Goal: Task Accomplishment & Management: Manage account settings

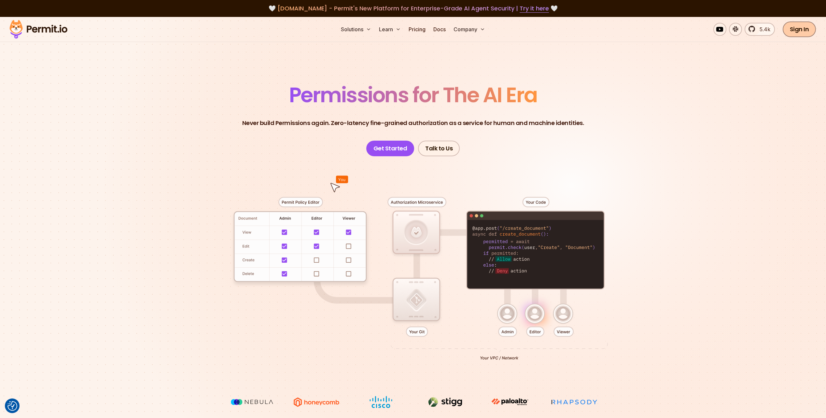
drag, startPoint x: 796, startPoint y: 29, endPoint x: 791, endPoint y: 32, distance: 5.7
click at [796, 29] on link "Sign In" at bounding box center [800, 29] width 34 height 16
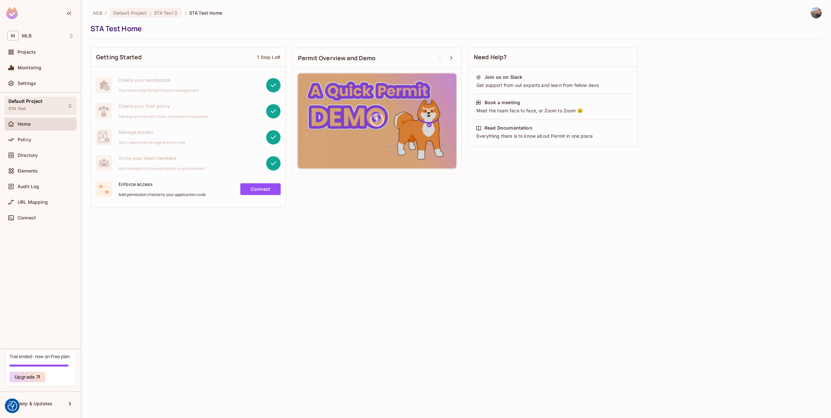
click at [50, 102] on div "Default Project STA Test" at bounding box center [41, 106] width 72 height 18
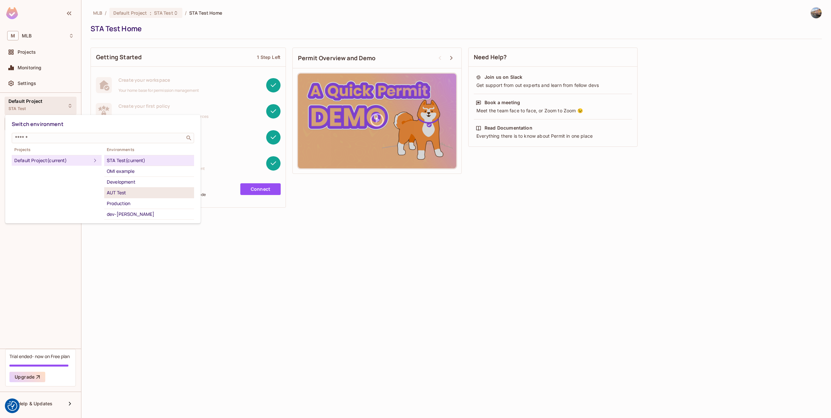
click at [121, 189] on div "AUT Test" at bounding box center [149, 193] width 85 height 8
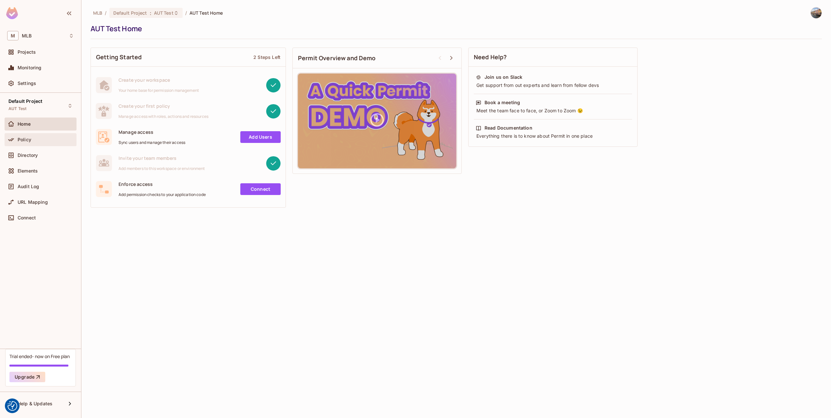
click at [43, 142] on div "Policy" at bounding box center [46, 139] width 56 height 5
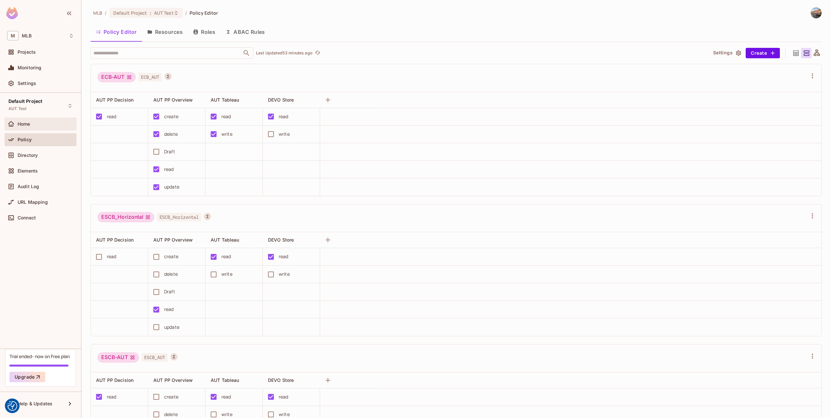
click at [35, 123] on div "Home" at bounding box center [46, 123] width 56 height 5
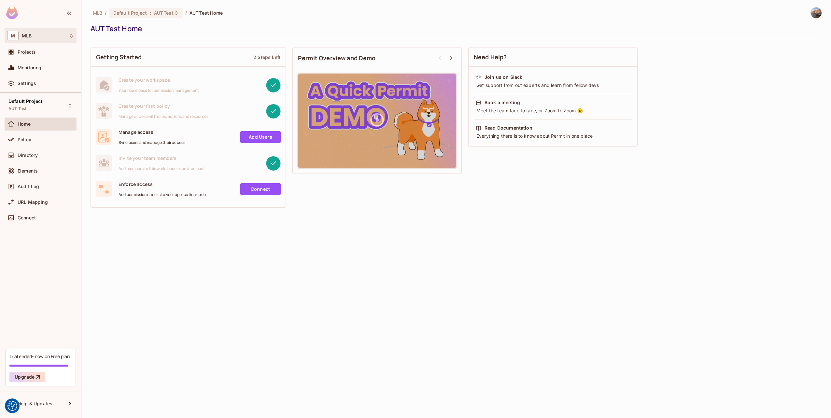
click at [73, 36] on icon at bounding box center [71, 35] width 5 height 5
click at [148, 14] on div at bounding box center [415, 209] width 831 height 418
click at [100, 13] on span "MLB" at bounding box center [97, 13] width 9 height 6
click at [26, 34] on span "MLB" at bounding box center [27, 35] width 10 height 5
click at [42, 292] on div at bounding box center [415, 209] width 831 height 418
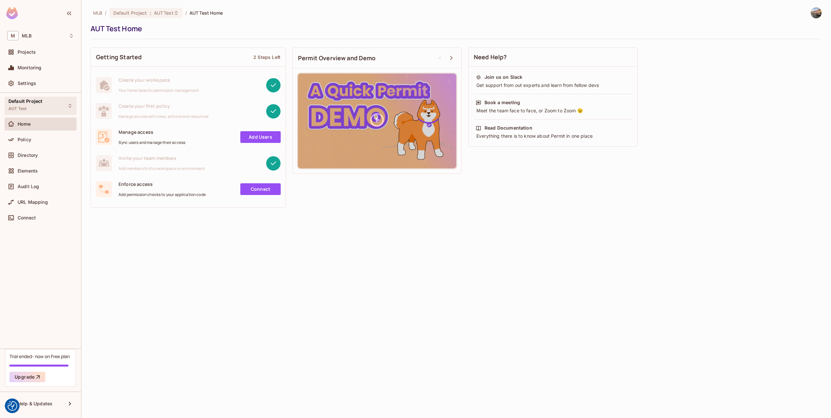
click at [63, 107] on div "Default Project AUT Test" at bounding box center [41, 106] width 72 height 18
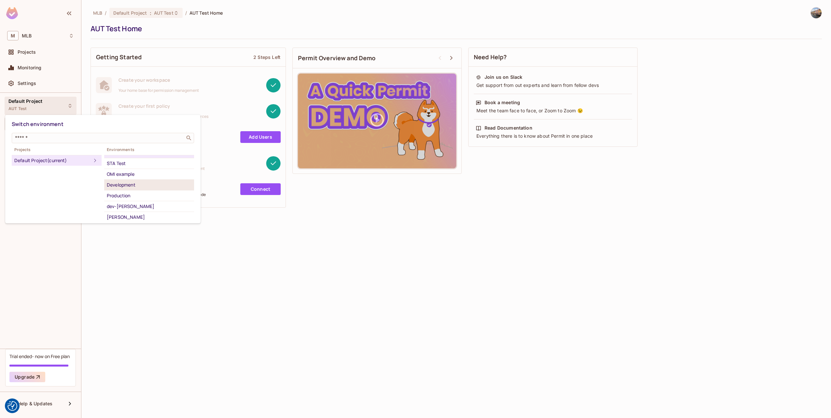
scroll to position [10, 0]
click at [135, 204] on div "dev-chris" at bounding box center [149, 204] width 85 height 8
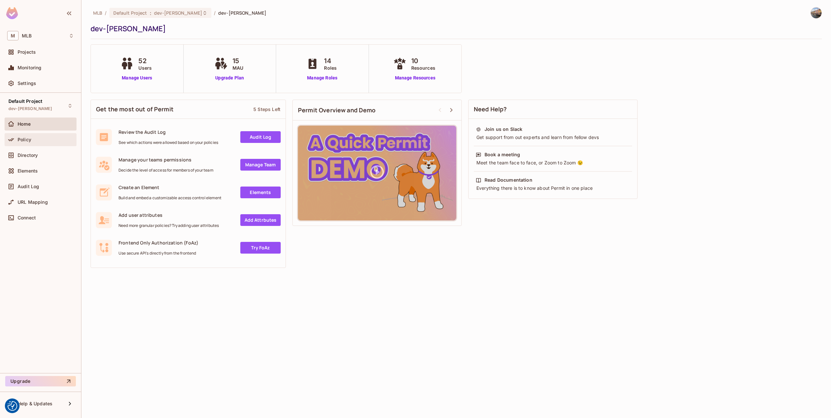
click at [35, 140] on div "Policy" at bounding box center [46, 139] width 56 height 5
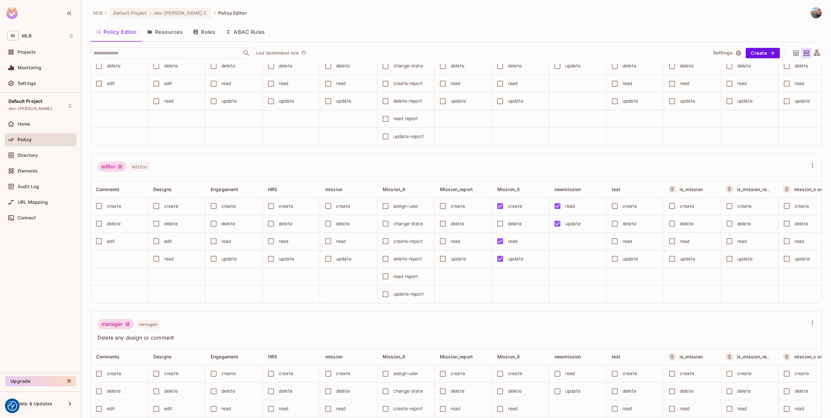
scroll to position [619, 0]
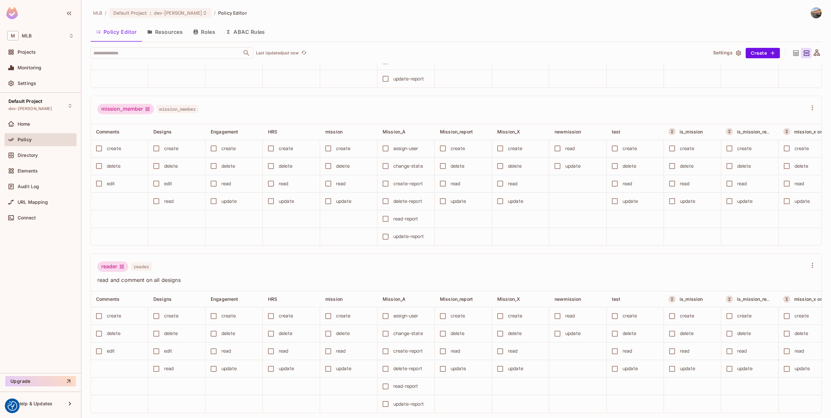
click at [476, 116] on div "mission_member mission_member" at bounding box center [452, 110] width 710 height 12
click at [29, 171] on span "Elements" at bounding box center [28, 170] width 20 height 5
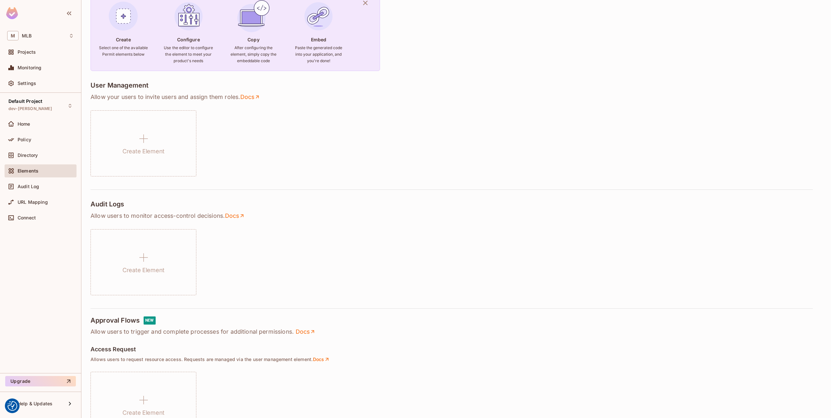
scroll to position [65, 0]
click at [33, 142] on div "Policy" at bounding box center [46, 139] width 56 height 5
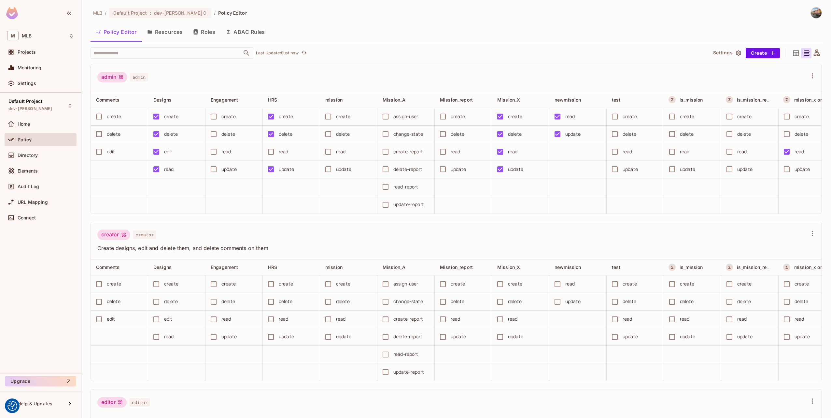
click at [208, 37] on button "Roles" at bounding box center [204, 32] width 33 height 16
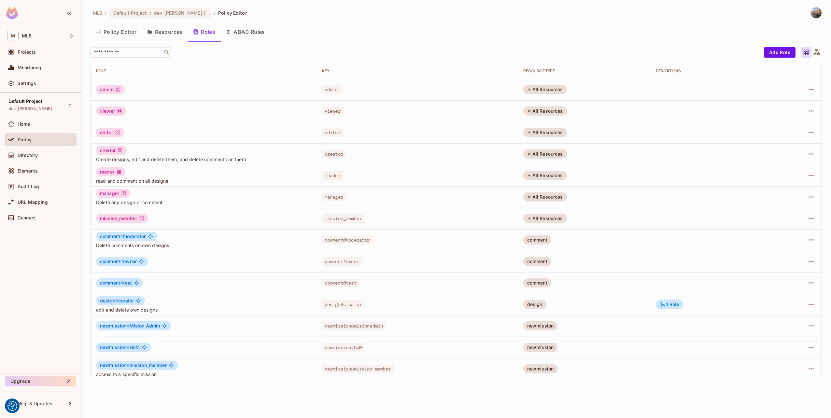
click at [230, 32] on icon "button" at bounding box center [228, 32] width 3 height 4
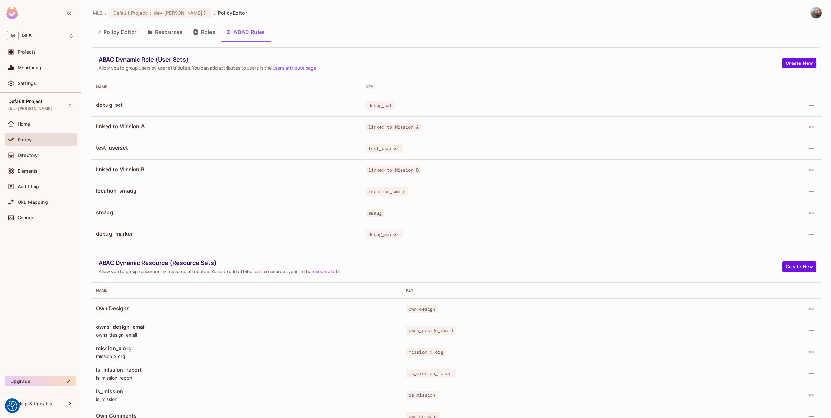
click at [513, 373] on div "is_mission_report" at bounding box center [557, 373] width 303 height 7
click at [118, 31] on button "Policy Editor" at bounding box center [116, 32] width 51 height 16
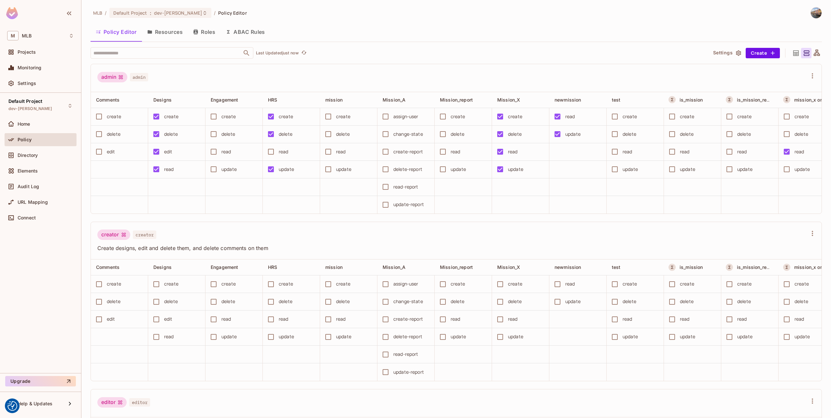
drag, startPoint x: 246, startPoint y: 32, endPoint x: 7, endPoint y: 232, distance: 311.3
click at [246, 32] on button "ABAC Rules" at bounding box center [246, 32] width 50 height 16
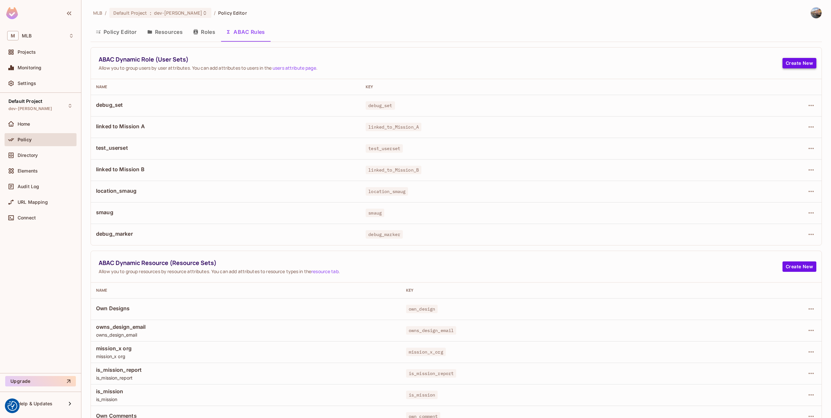
click at [793, 59] on button "Create New" at bounding box center [800, 63] width 34 height 10
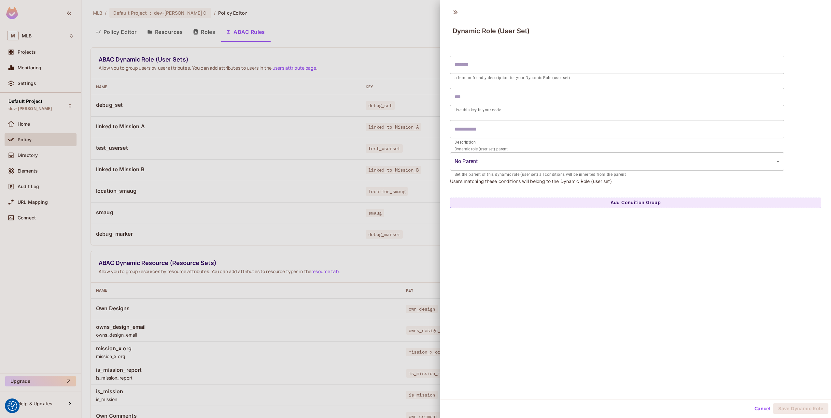
click at [536, 66] on input "text" at bounding box center [617, 65] width 334 height 18
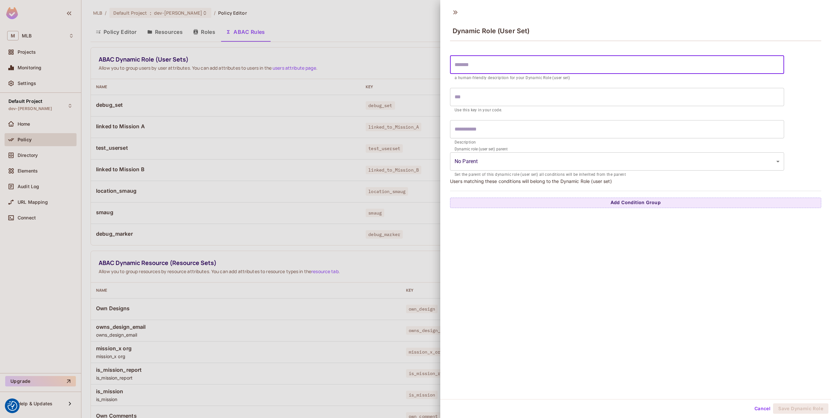
type input "*"
type input "**"
type input "***"
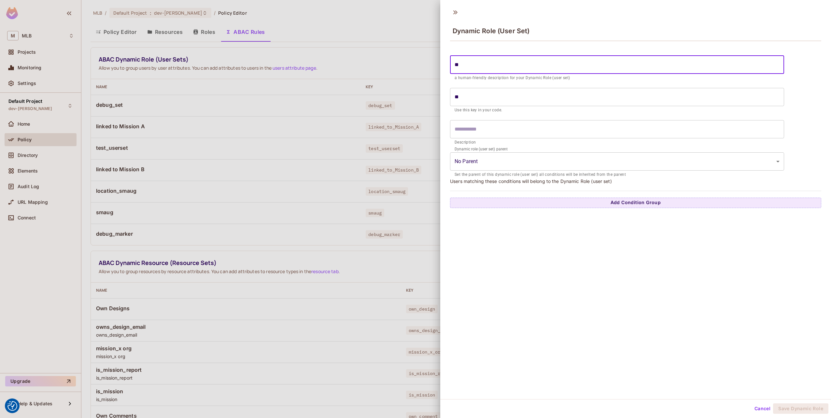
type input "***"
type input "****"
type input "******"
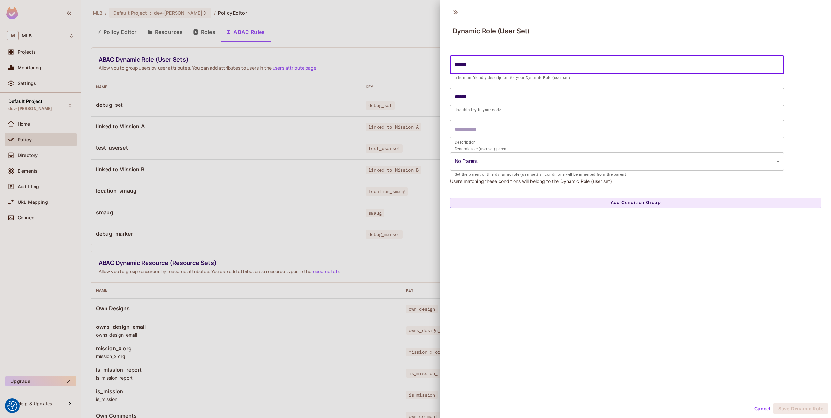
type input "*******"
type input "********"
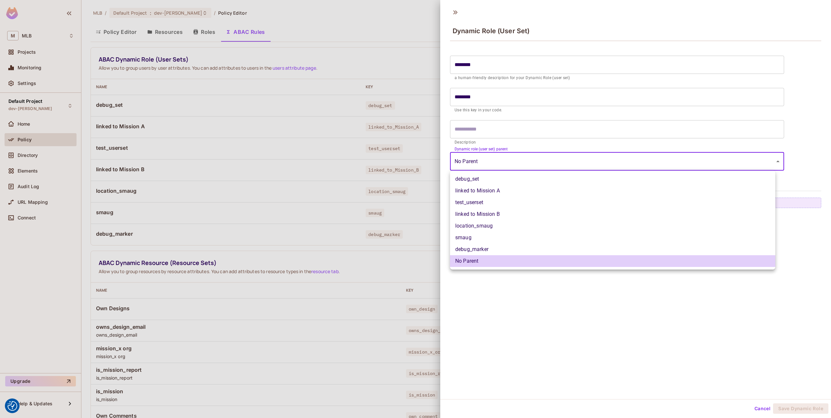
click at [540, 159] on body "We use cookies to enhance your browsing experience, serve personalized ads or c…" at bounding box center [415, 209] width 831 height 418
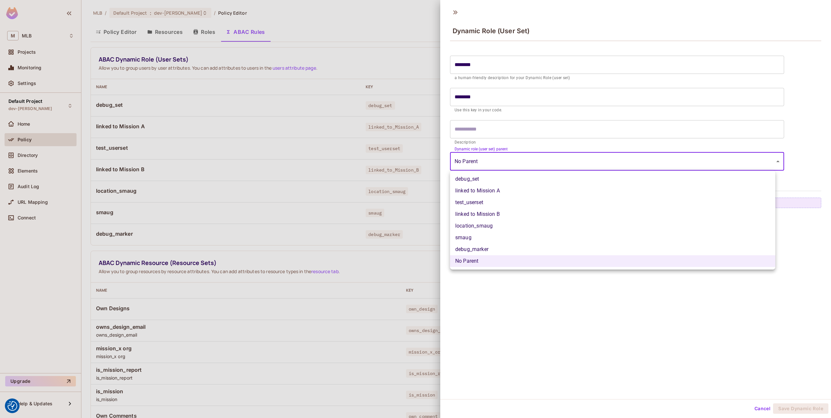
click at [574, 138] on div at bounding box center [415, 209] width 831 height 418
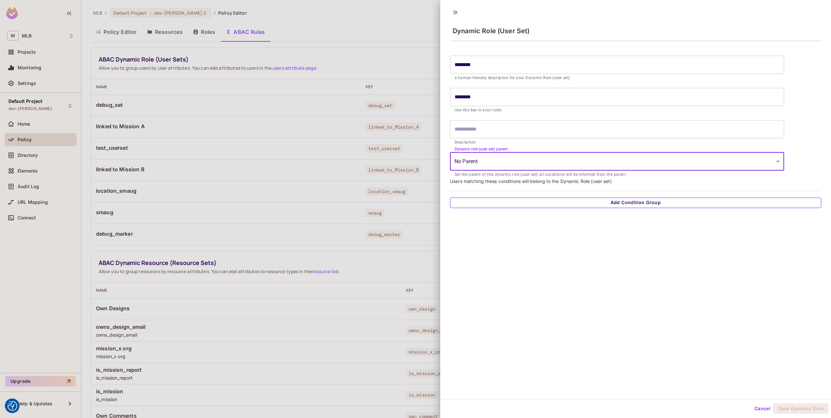
click at [614, 203] on button "Add Condition Group" at bounding box center [635, 203] width 371 height 10
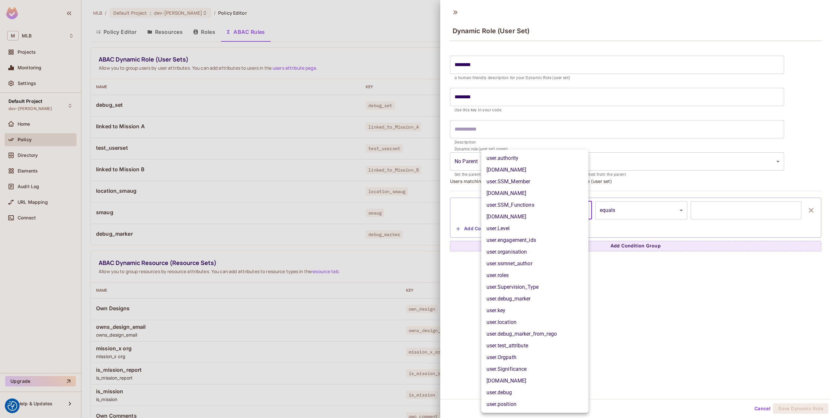
click at [563, 214] on body "We use cookies to enhance your browsing experience, serve personalized ads or c…" at bounding box center [415, 209] width 831 height 418
click at [531, 319] on li "user.location" at bounding box center [534, 323] width 107 height 12
type input "**********"
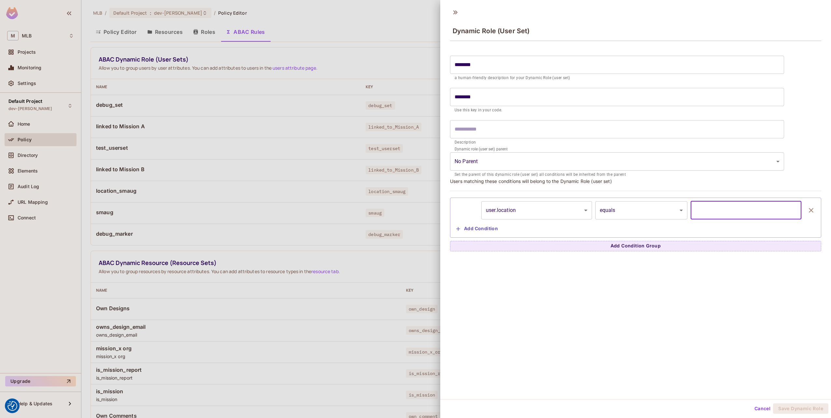
click at [706, 212] on input "text" at bounding box center [746, 210] width 111 height 18
type input "*******"
drag, startPoint x: 716, startPoint y: 210, endPoint x: 675, endPoint y: 216, distance: 41.7
click at [666, 216] on div "**********" at bounding box center [636, 210] width 364 height 18
type input "***"
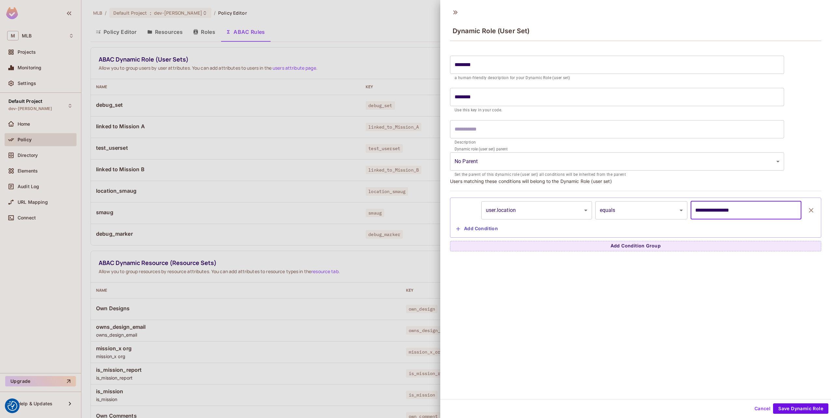
type input "**********"
click at [759, 409] on button "Cancel" at bounding box center [762, 409] width 21 height 10
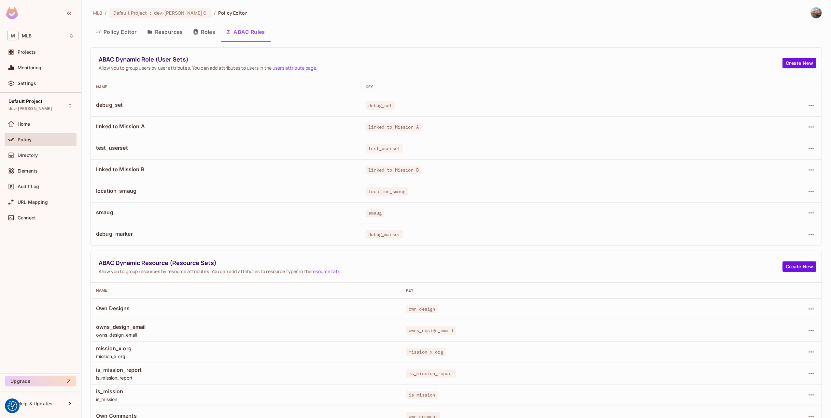
scroll to position [9, 0]
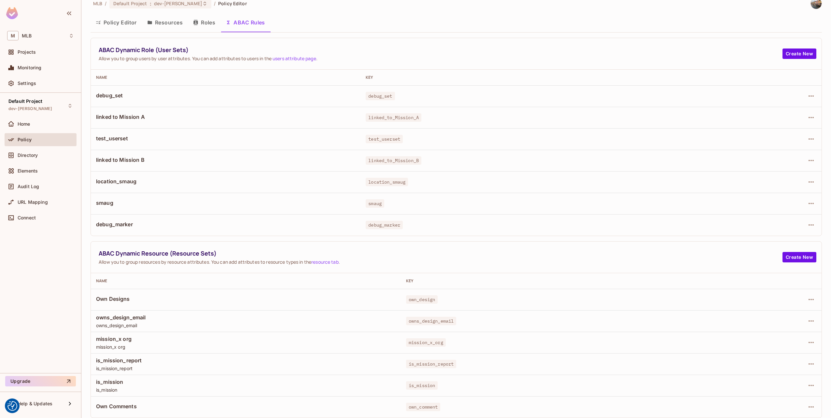
drag, startPoint x: 126, startPoint y: 21, endPoint x: 157, endPoint y: 41, distance: 36.8
click at [126, 21] on button "Policy Editor" at bounding box center [116, 22] width 51 height 16
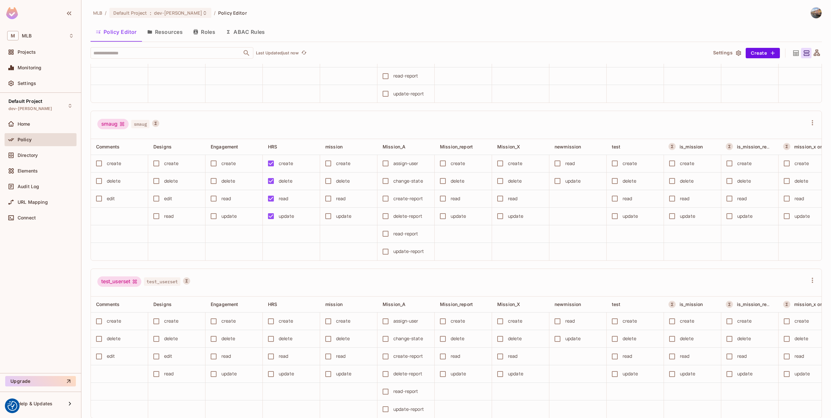
scroll to position [2605, 0]
click at [70, 104] on icon at bounding box center [70, 106] width 3 height 4
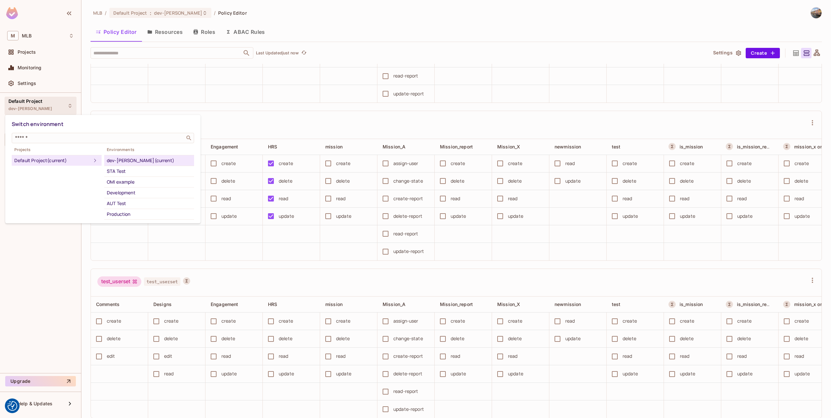
click at [223, 263] on div at bounding box center [415, 209] width 831 height 418
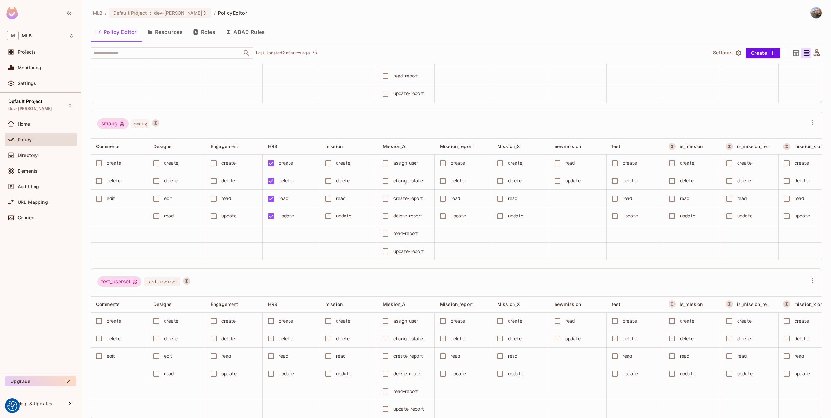
scroll to position [2507, 0]
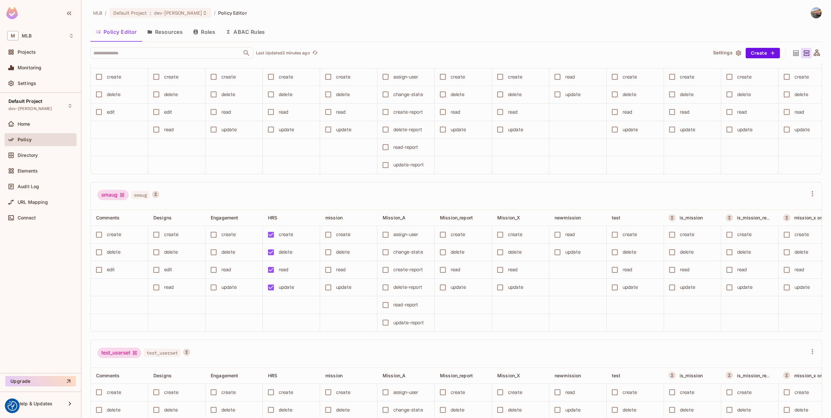
click at [167, 33] on button "Resources" at bounding box center [165, 32] width 46 height 16
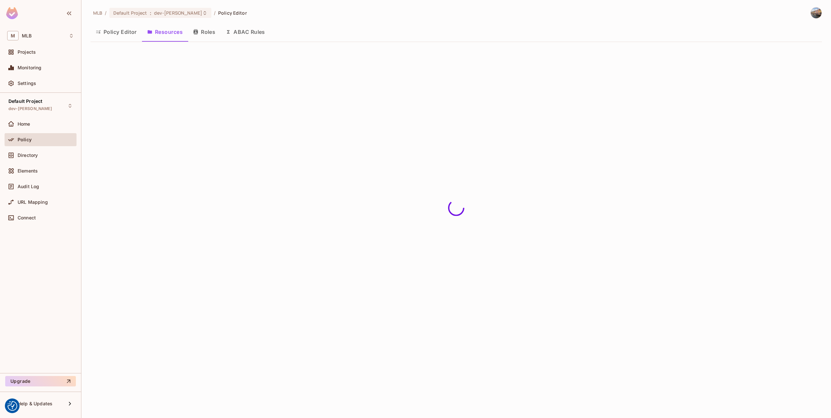
drag, startPoint x: 121, startPoint y: 30, endPoint x: 130, endPoint y: 36, distance: 10.3
click at [121, 30] on button "Policy Editor" at bounding box center [116, 32] width 51 height 16
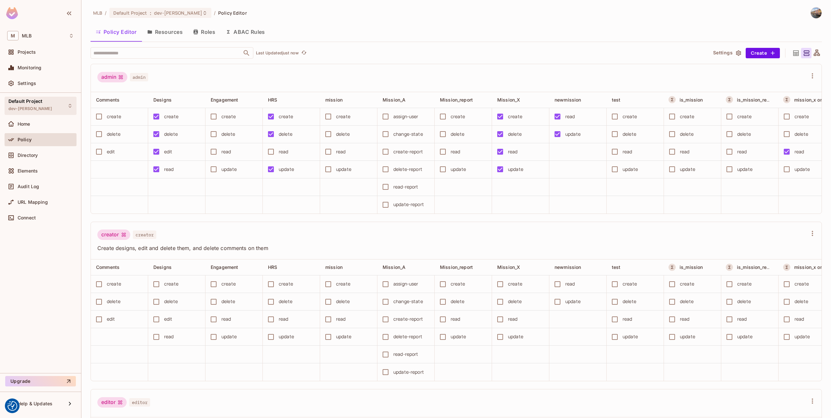
scroll to position [1075, 0]
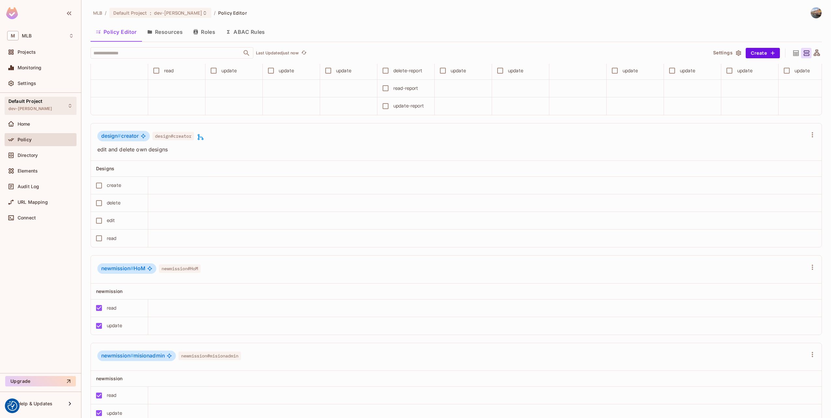
click at [70, 105] on icon at bounding box center [69, 105] width 5 height 5
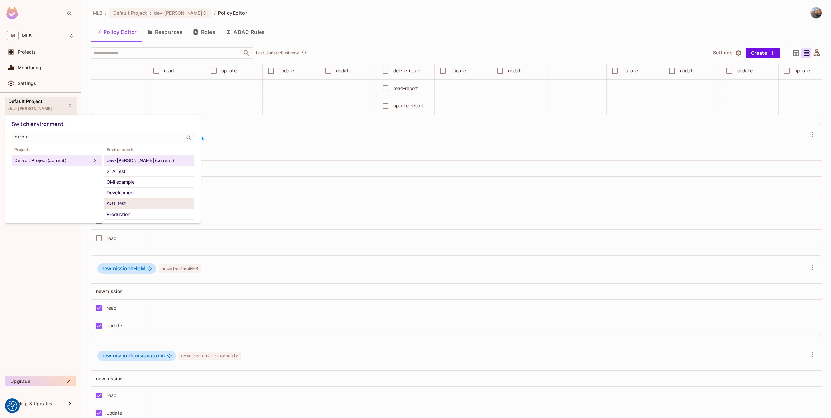
click at [129, 202] on div "AUT Test" at bounding box center [149, 204] width 85 height 8
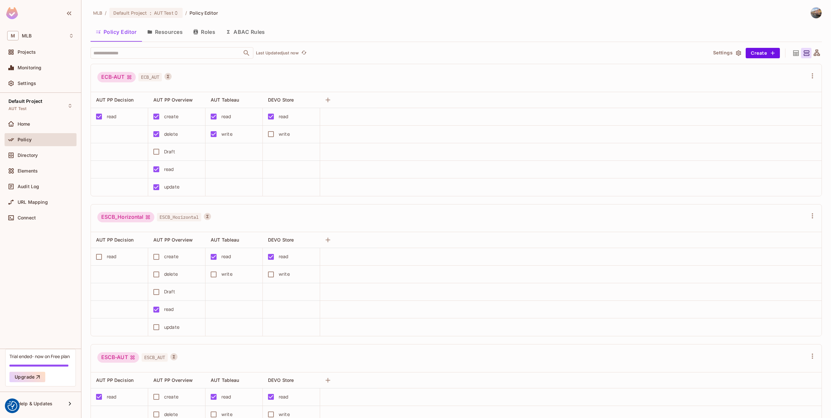
click at [164, 31] on button "Resources" at bounding box center [165, 32] width 46 height 16
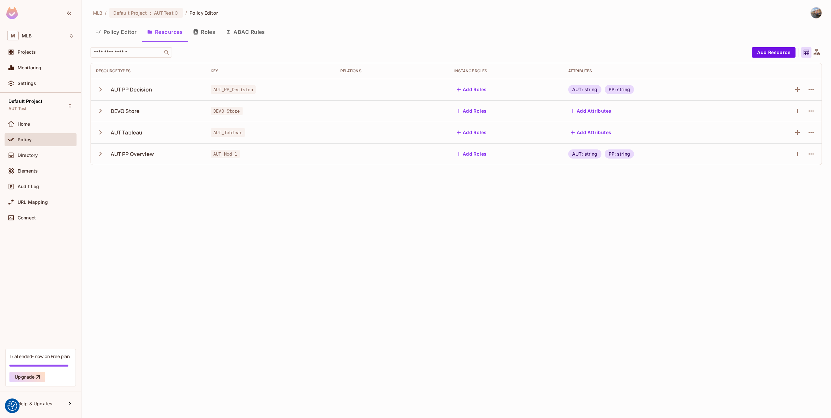
click at [101, 92] on icon "button" at bounding box center [100, 89] width 9 height 9
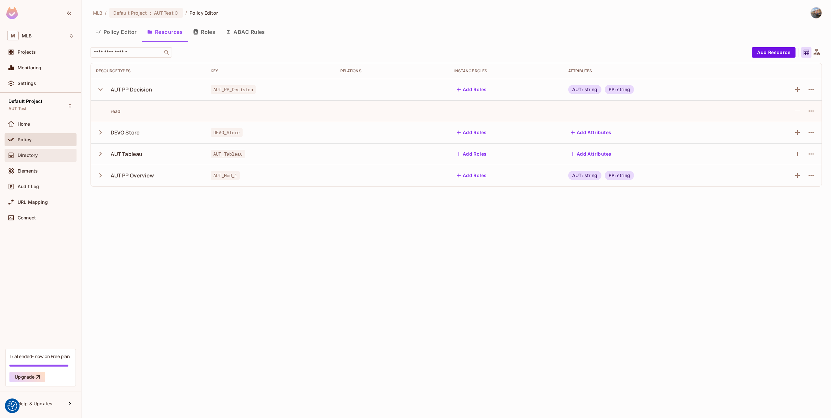
click at [37, 161] on div "Directory" at bounding box center [41, 155] width 72 height 13
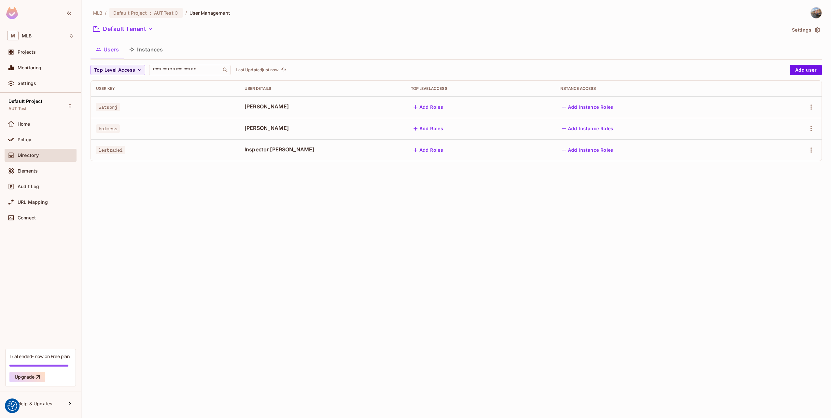
click at [150, 49] on button "Instances" at bounding box center [146, 49] width 44 height 16
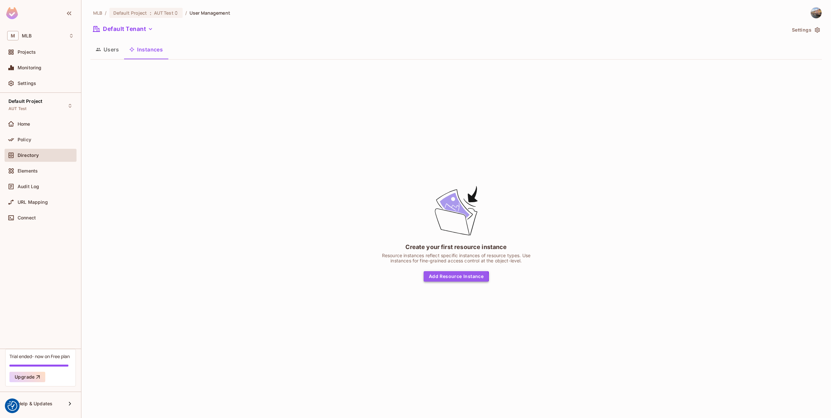
click at [449, 277] on button "Add Resource Instance" at bounding box center [456, 276] width 65 height 10
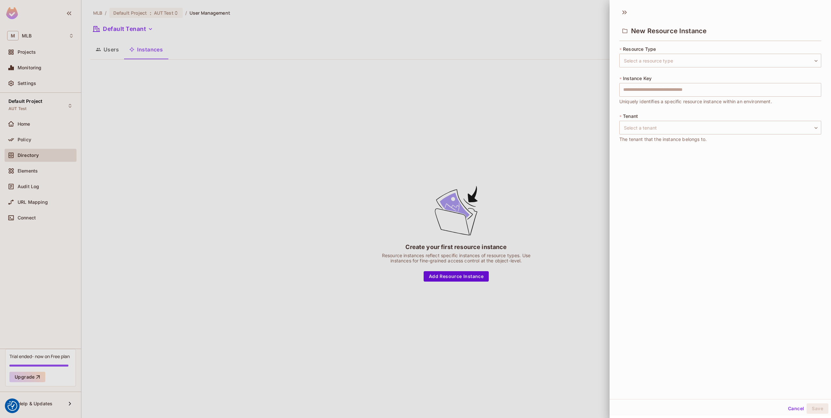
click at [550, 123] on div at bounding box center [415, 209] width 831 height 418
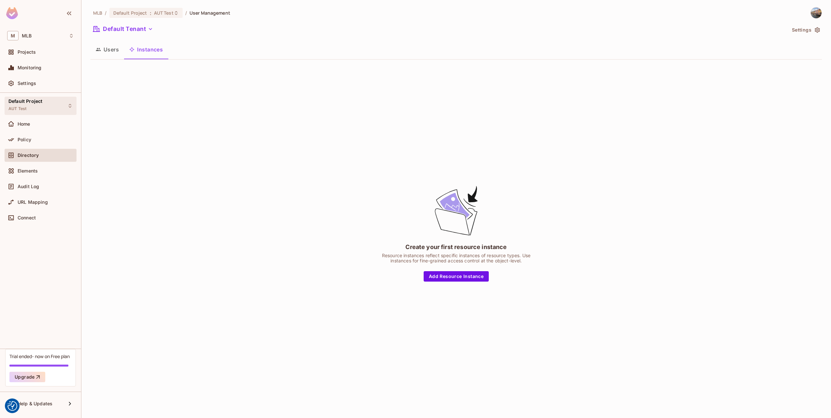
click at [72, 107] on icon at bounding box center [69, 105] width 5 height 5
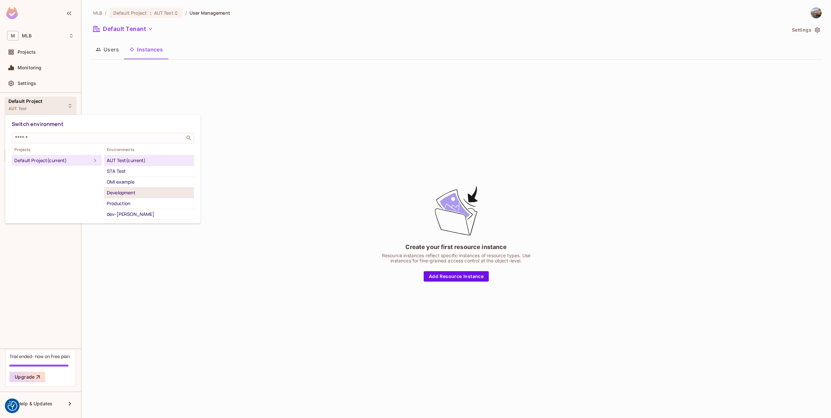
click at [142, 193] on div "Development" at bounding box center [149, 193] width 85 height 8
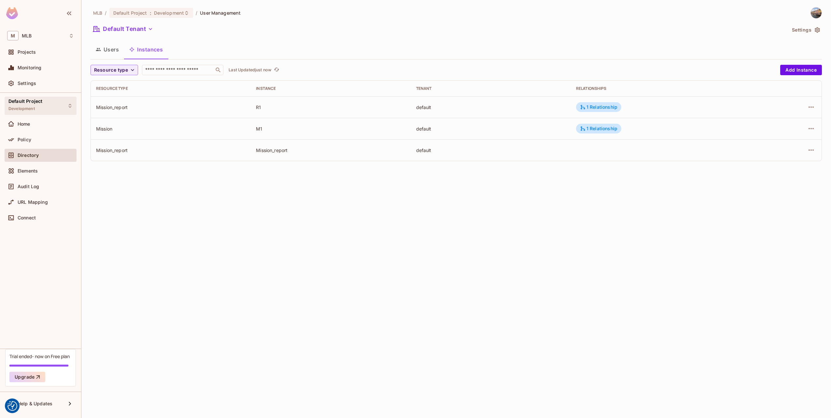
click at [71, 107] on icon at bounding box center [69, 105] width 5 height 5
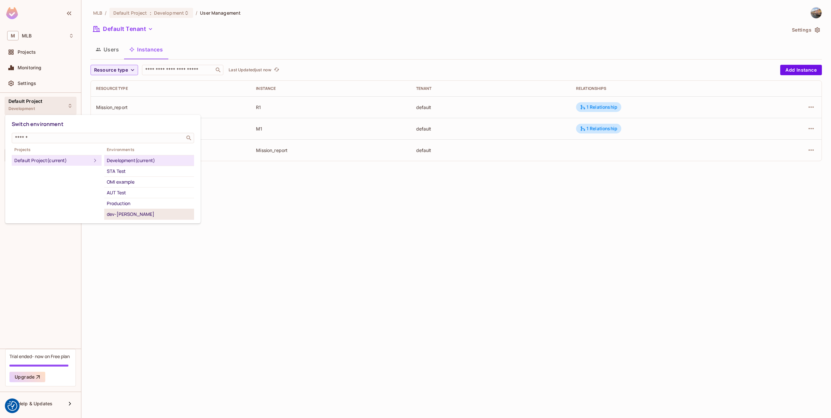
click at [126, 214] on div "dev-chris" at bounding box center [149, 214] width 85 height 8
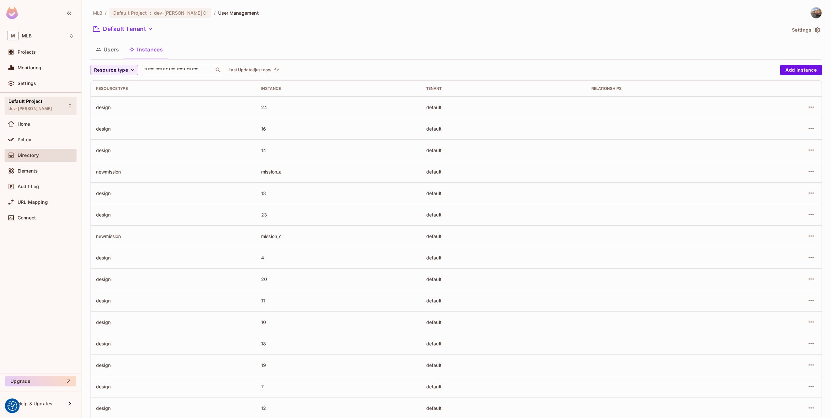
click at [68, 104] on icon at bounding box center [69, 105] width 5 height 5
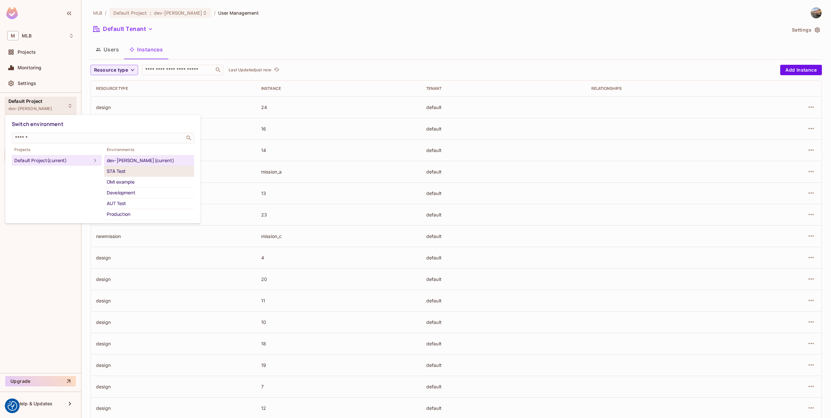
click at [130, 171] on div "STA Test" at bounding box center [149, 171] width 85 height 8
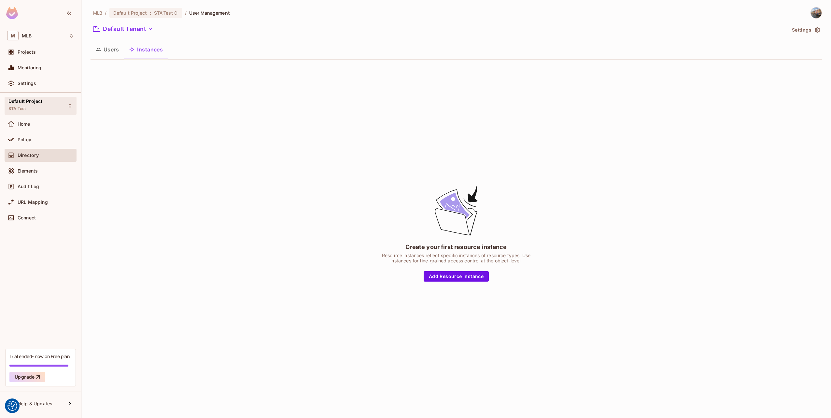
click at [71, 104] on div "Default Project STA Test" at bounding box center [41, 106] width 72 height 18
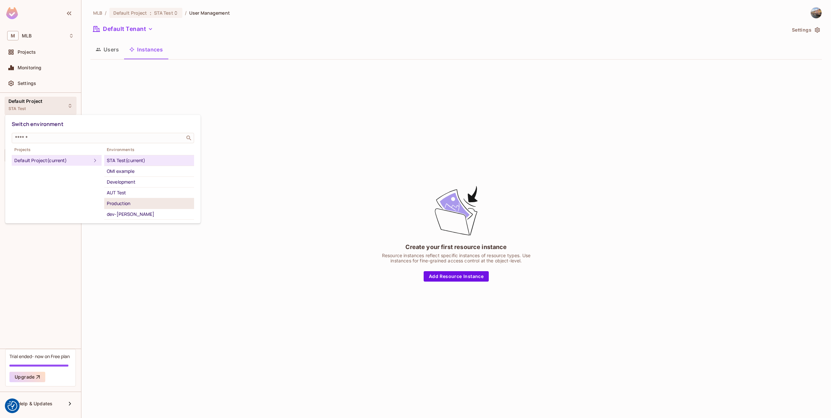
click at [130, 200] on div "Production" at bounding box center [149, 204] width 85 height 8
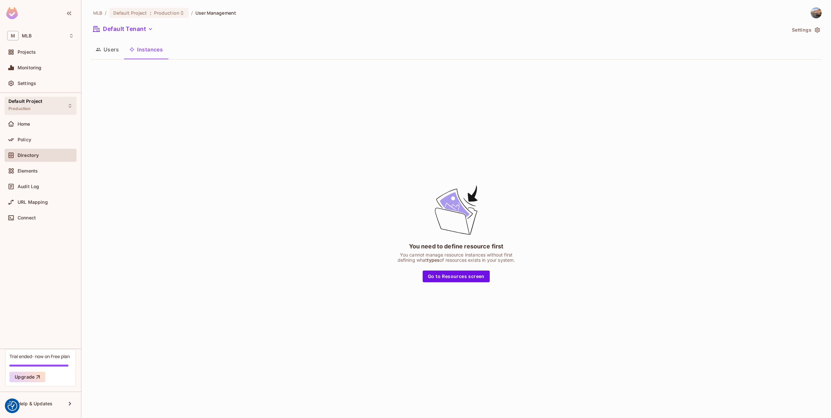
click at [73, 102] on div "Default Project Production" at bounding box center [41, 106] width 72 height 18
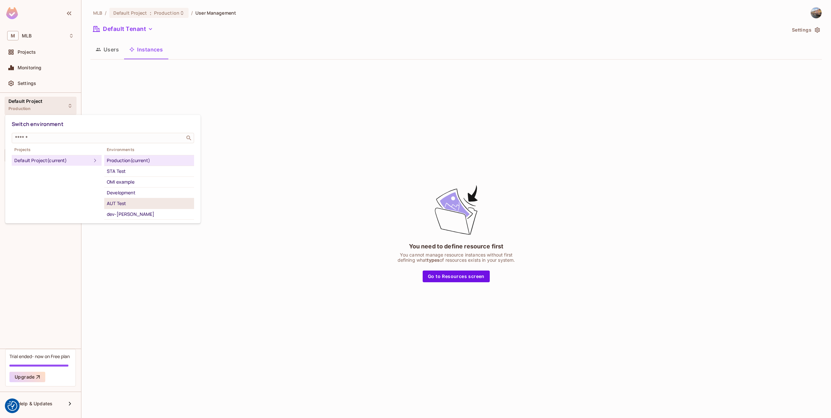
click at [124, 203] on div "AUT Test" at bounding box center [149, 204] width 85 height 8
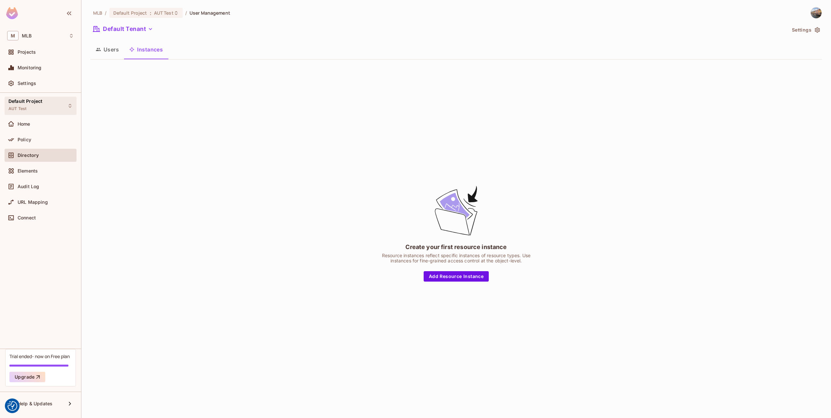
click at [68, 105] on icon at bounding box center [69, 105] width 5 height 5
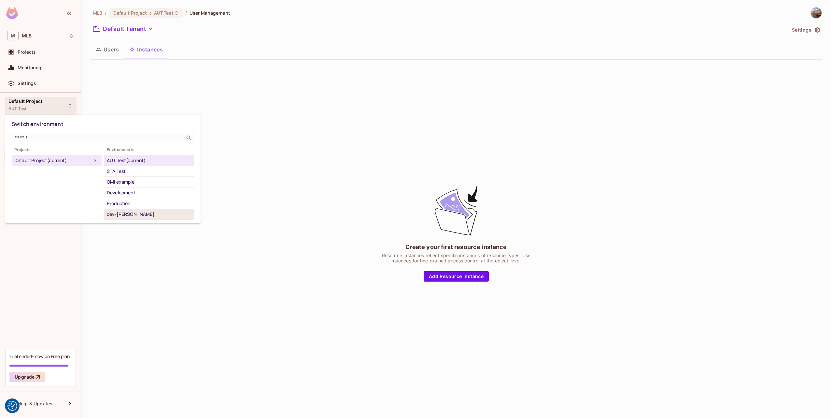
click at [124, 216] on div "dev-chris" at bounding box center [149, 214] width 85 height 8
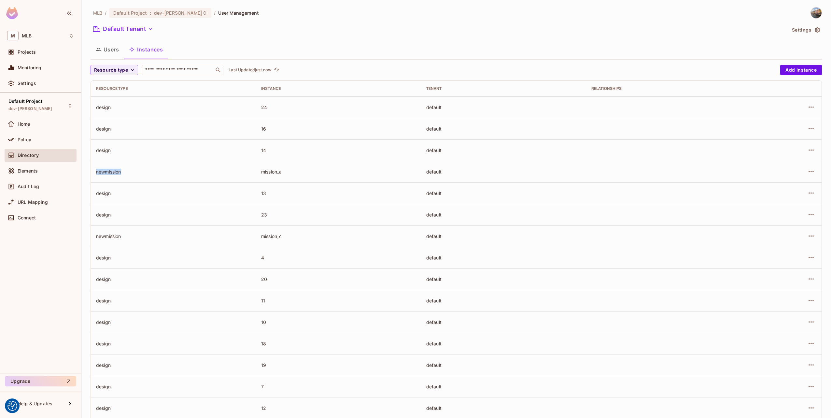
drag, startPoint x: 96, startPoint y: 173, endPoint x: 128, endPoint y: 169, distance: 31.8
click at [128, 169] on div "newmission" at bounding box center [173, 172] width 155 height 6
drag, startPoint x: 128, startPoint y: 169, endPoint x: 113, endPoint y: 172, distance: 14.9
click at [113, 172] on div "newmission" at bounding box center [173, 172] width 155 height 6
click at [104, 173] on div "newmission" at bounding box center [173, 172] width 155 height 6
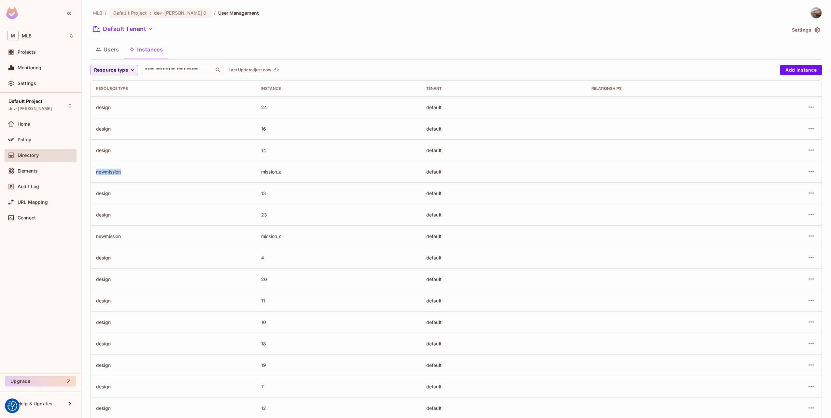
drag, startPoint x: 124, startPoint y: 171, endPoint x: 94, endPoint y: 174, distance: 30.1
click at [94, 174] on td "newmission" at bounding box center [173, 171] width 165 height 21
drag, startPoint x: 260, startPoint y: 172, endPoint x: 287, endPoint y: 173, distance: 26.7
click at [287, 173] on div "mission_a" at bounding box center [338, 172] width 155 height 6
click at [32, 125] on div "Home" at bounding box center [46, 123] width 56 height 5
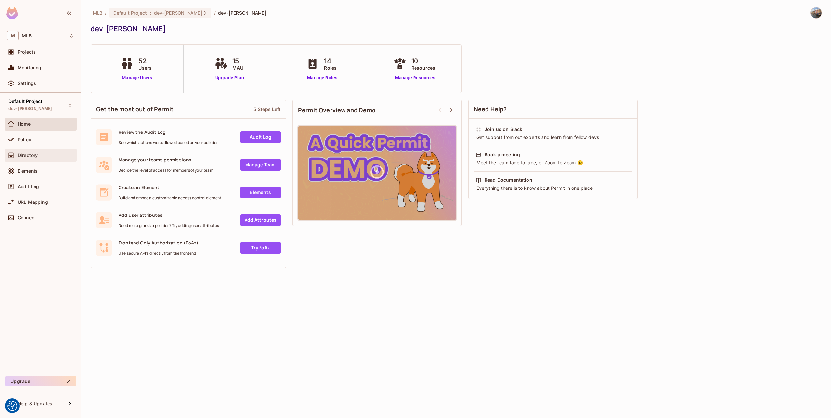
click at [35, 156] on span "Directory" at bounding box center [28, 155] width 20 height 5
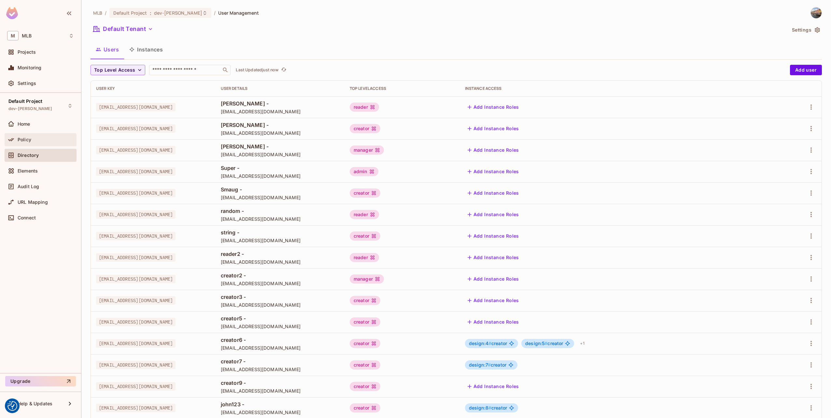
click at [51, 138] on div "Policy" at bounding box center [46, 139] width 56 height 5
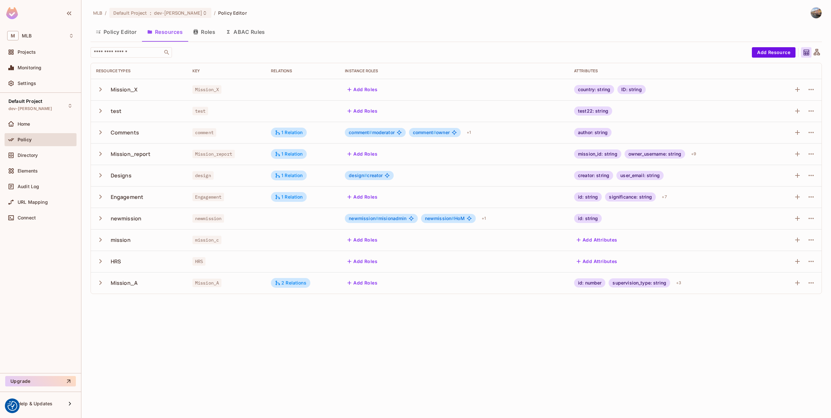
click at [99, 88] on icon "button" at bounding box center [100, 89] width 9 height 9
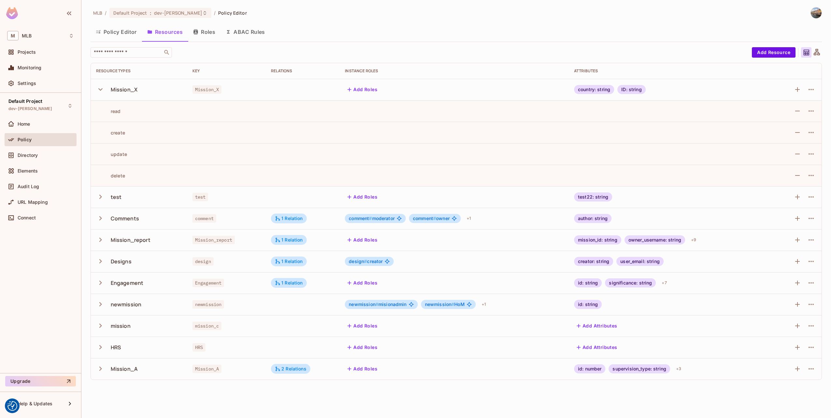
click at [102, 89] on icon "button" at bounding box center [100, 89] width 4 height 3
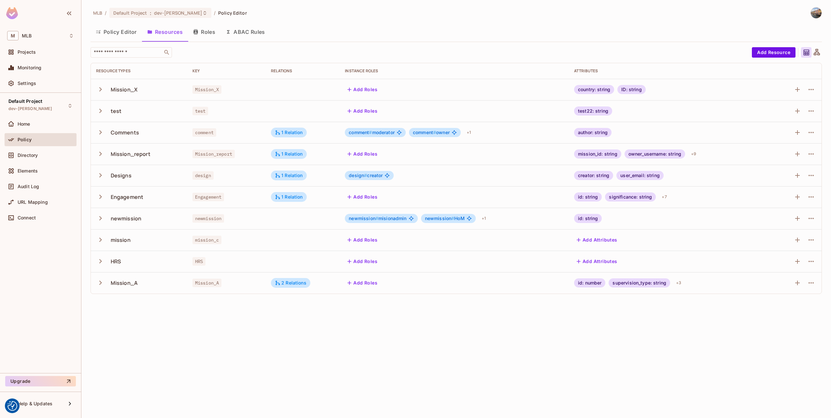
click at [103, 218] on icon "button" at bounding box center [100, 218] width 9 height 9
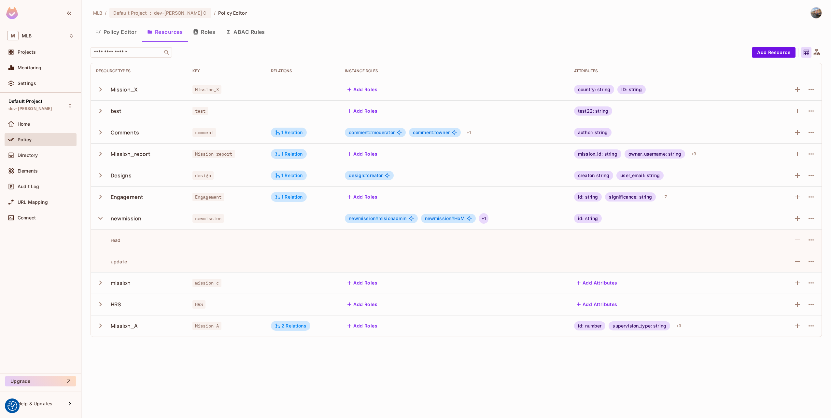
click at [487, 220] on div "+ 1" at bounding box center [483, 218] width 9 height 10
